Goal: Task Accomplishment & Management: Manage account settings

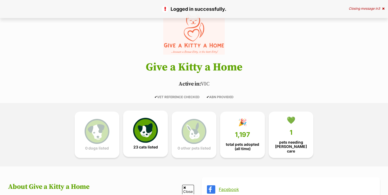
click at [150, 142] on link "23 cats listed" at bounding box center [145, 134] width 45 height 46
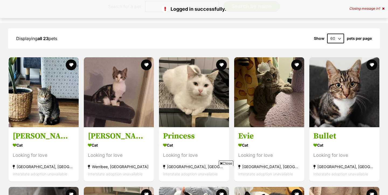
scroll to position [580, 0]
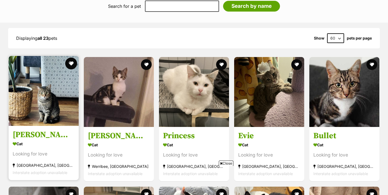
click at [71, 61] on button "favourite" at bounding box center [71, 64] width 12 height 12
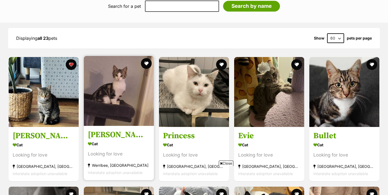
click at [131, 77] on img at bounding box center [119, 91] width 70 height 70
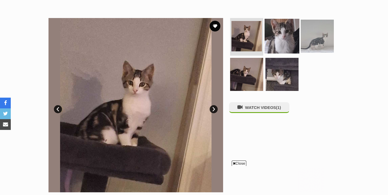
click at [273, 33] on img at bounding box center [281, 36] width 35 height 35
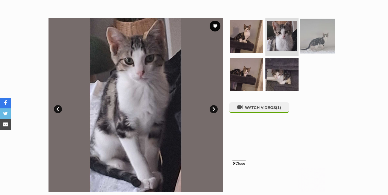
click at [303, 32] on img at bounding box center [317, 36] width 35 height 35
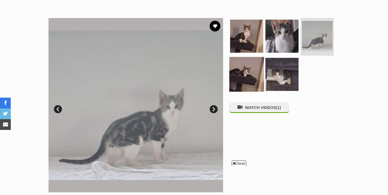
click at [238, 69] on img at bounding box center [246, 74] width 35 height 35
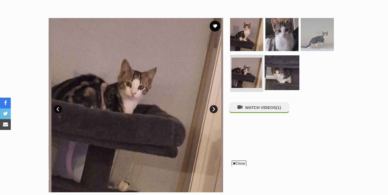
click at [277, 71] on img at bounding box center [281, 72] width 35 height 35
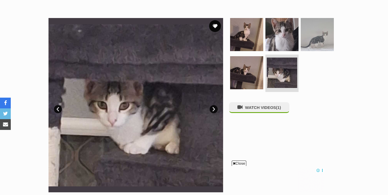
click at [215, 24] on button "favourite" at bounding box center [215, 26] width 12 height 12
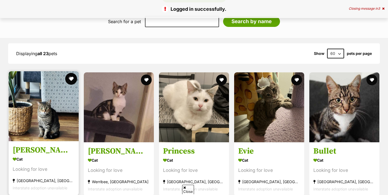
click at [72, 77] on button "favourite" at bounding box center [71, 79] width 12 height 12
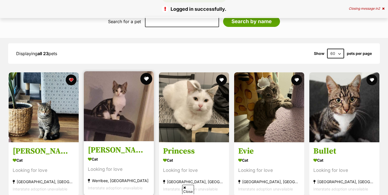
click at [147, 77] on button "favourite" at bounding box center [146, 79] width 12 height 12
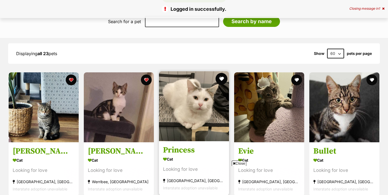
click at [221, 75] on button "favourite" at bounding box center [221, 79] width 12 height 12
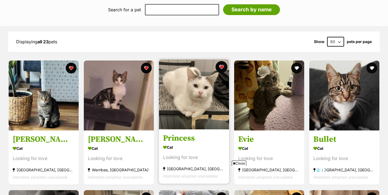
scroll to position [592, 0]
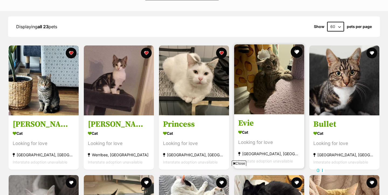
click at [298, 52] on button "favourite" at bounding box center [296, 52] width 12 height 12
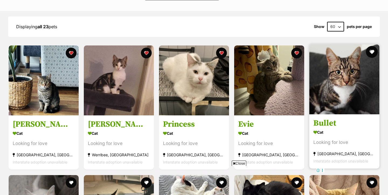
click at [369, 48] on button "favourite" at bounding box center [371, 52] width 12 height 12
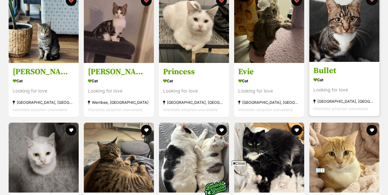
scroll to position [712, 0]
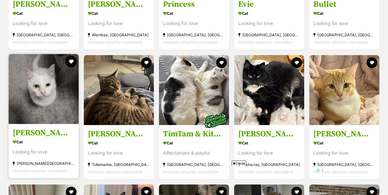
click at [73, 58] on button "favourite" at bounding box center [71, 62] width 12 height 12
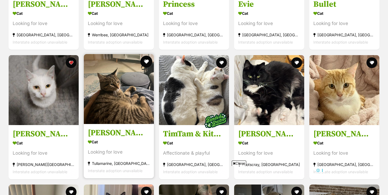
click at [150, 60] on button "favourite" at bounding box center [146, 62] width 12 height 12
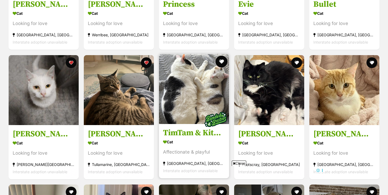
click at [220, 58] on button "favourite" at bounding box center [221, 62] width 12 height 12
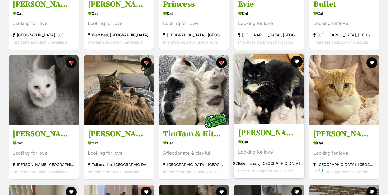
click at [293, 58] on button "favourite" at bounding box center [296, 62] width 12 height 12
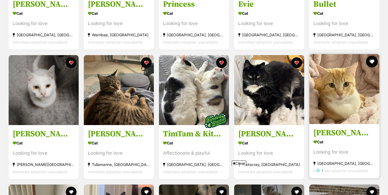
click at [368, 62] on button "favourite" at bounding box center [371, 62] width 12 height 12
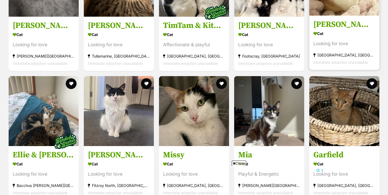
scroll to position [823, 0]
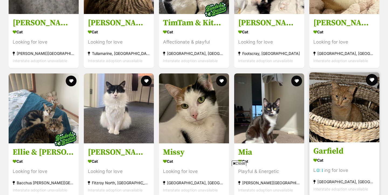
click at [371, 75] on button "favourite" at bounding box center [371, 80] width 12 height 12
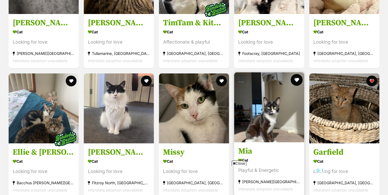
click at [300, 80] on button "favourite" at bounding box center [296, 80] width 12 height 12
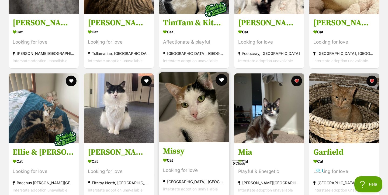
click at [223, 81] on button "favourite" at bounding box center [221, 80] width 12 height 12
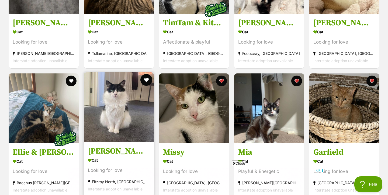
click at [147, 80] on button "favourite" at bounding box center [146, 80] width 12 height 12
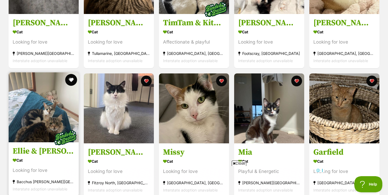
click at [73, 78] on button "favourite" at bounding box center [71, 80] width 12 height 12
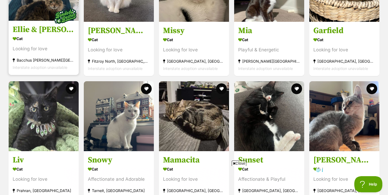
scroll to position [945, 0]
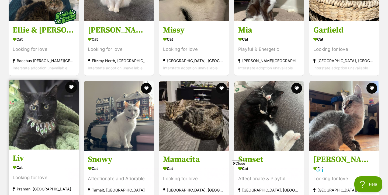
click at [72, 83] on button "favourite" at bounding box center [71, 87] width 12 height 12
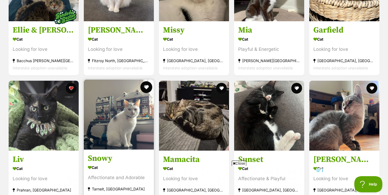
click at [143, 82] on button "favourite" at bounding box center [146, 87] width 12 height 12
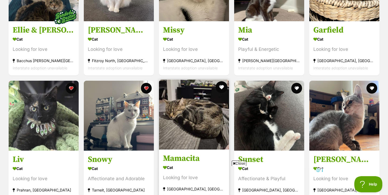
click at [219, 82] on button "favourite" at bounding box center [221, 87] width 12 height 12
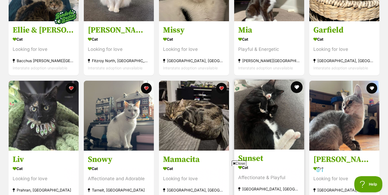
click at [297, 83] on button "favourite" at bounding box center [296, 87] width 12 height 12
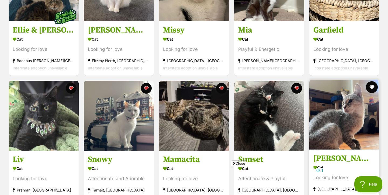
click at [369, 87] on button "favourite" at bounding box center [371, 87] width 12 height 12
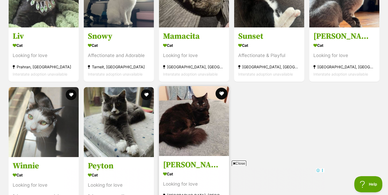
click at [217, 90] on button "favourite" at bounding box center [221, 94] width 12 height 12
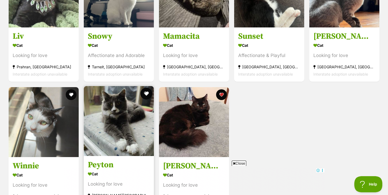
click at [146, 92] on button "favourite" at bounding box center [146, 94] width 12 height 12
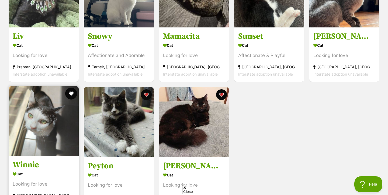
click at [68, 90] on button "favourite" at bounding box center [71, 94] width 12 height 12
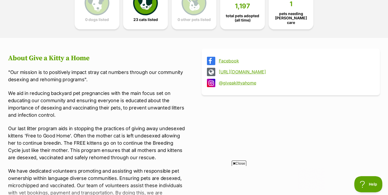
scroll to position [0, 0]
